Goal: Task Accomplishment & Management: Complete application form

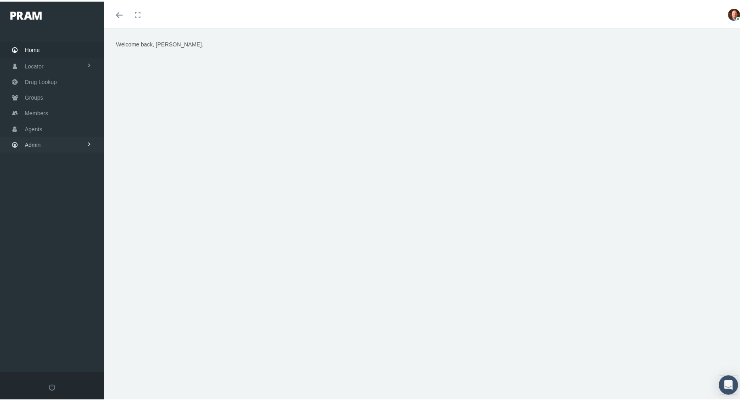
click at [38, 136] on span "Admin" at bounding box center [33, 143] width 16 height 15
click at [48, 243] on span "Companies" at bounding box center [47, 250] width 28 height 14
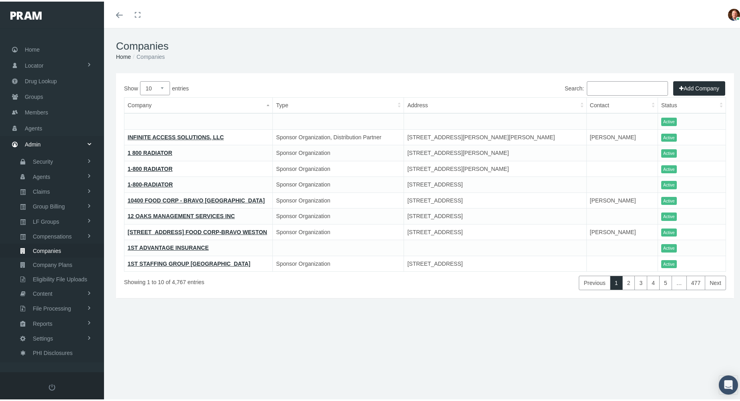
click at [609, 83] on input "Search:" at bounding box center [627, 87] width 81 height 14
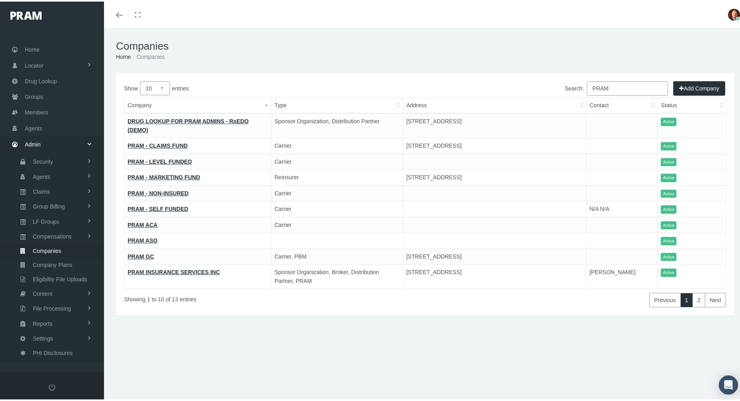
type input "PRAM"
click at [170, 267] on link "PRAM INSURANCE SERVICES INC" at bounding box center [174, 270] width 92 height 6
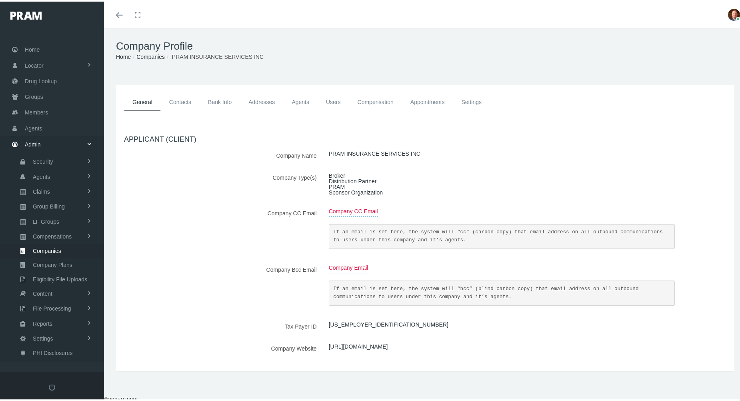
click at [299, 100] on link "Agents" at bounding box center [300, 101] width 34 height 18
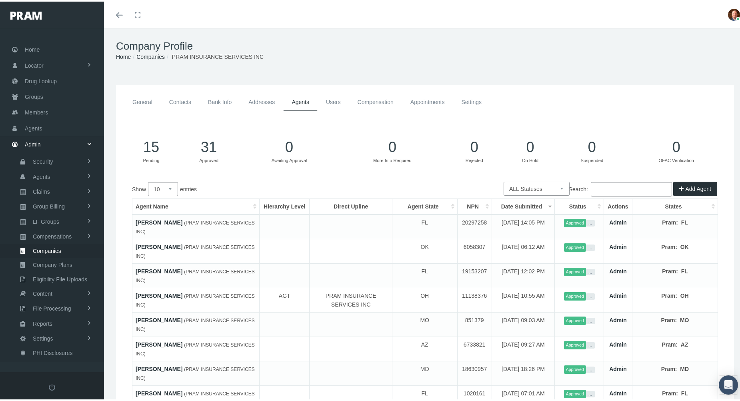
click at [680, 190] on button "Add Agent" at bounding box center [695, 187] width 44 height 14
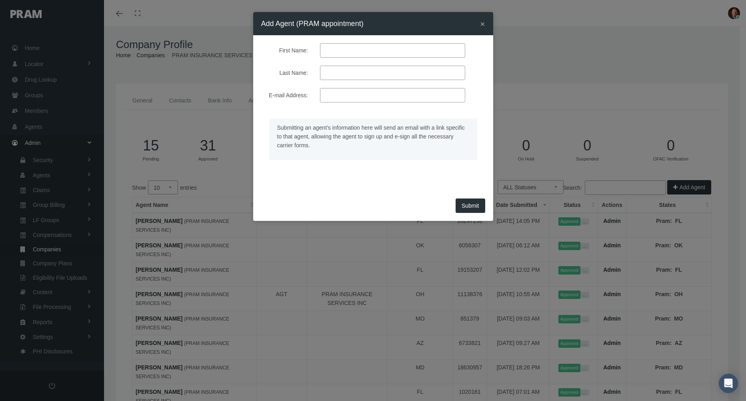
click at [360, 51] on input "First Name:" at bounding box center [392, 50] width 145 height 14
type input "[PERSON_NAME]"
click at [337, 97] on input "E-mail Address:" at bounding box center [392, 95] width 145 height 14
paste input "[PERSON_NAME][EMAIL_ADDRESS][PERSON_NAME][DOMAIN_NAME]"
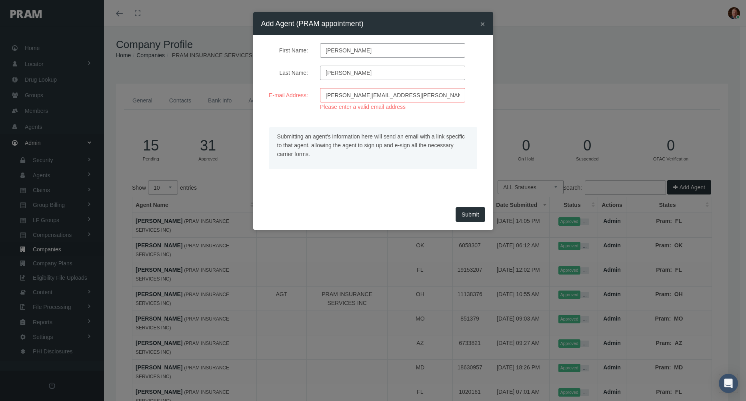
click at [469, 203] on div "× Add Agent (PRAM appointment) First Name: [PERSON_NAME] Last Name: [PERSON_NAM…" at bounding box center [373, 121] width 240 height 218
click at [415, 93] on input "[PERSON_NAME][EMAIL_ADDRESS][PERSON_NAME][DOMAIN_NAME]" at bounding box center [392, 95] width 145 height 14
click at [325, 94] on input "[PERSON_NAME][EMAIL_ADDRESS][PERSON_NAME][DOMAIN_NAME]" at bounding box center [392, 95] width 145 height 14
click at [409, 96] on input "[PERSON_NAME][EMAIL_ADDRESS][PERSON_NAME][DOMAIN_NAME]" at bounding box center [392, 95] width 145 height 14
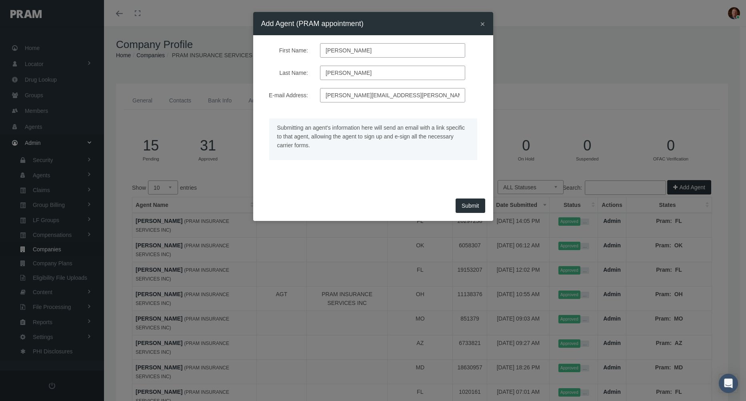
type input "[PERSON_NAME][EMAIL_ADDRESS][PERSON_NAME][DOMAIN_NAME]"
click at [470, 207] on button "Submit" at bounding box center [471, 205] width 30 height 14
